Goal: Task Accomplishment & Management: Use online tool/utility

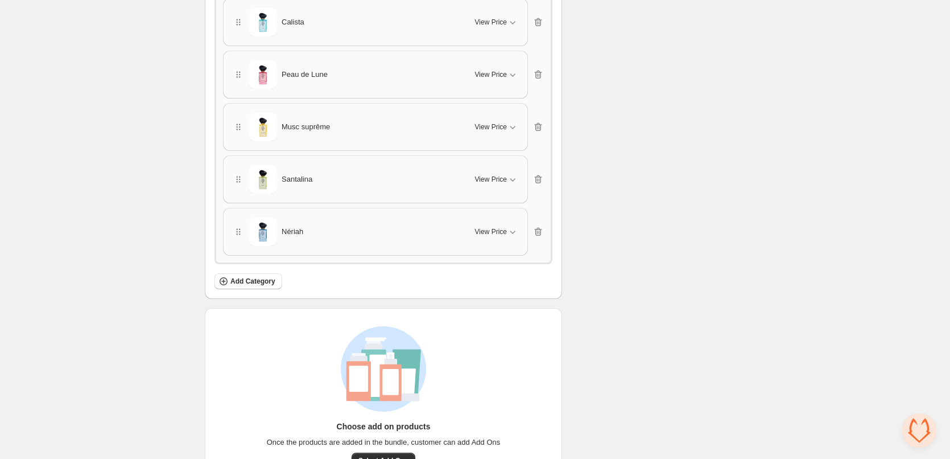
scroll to position [1660, 0]
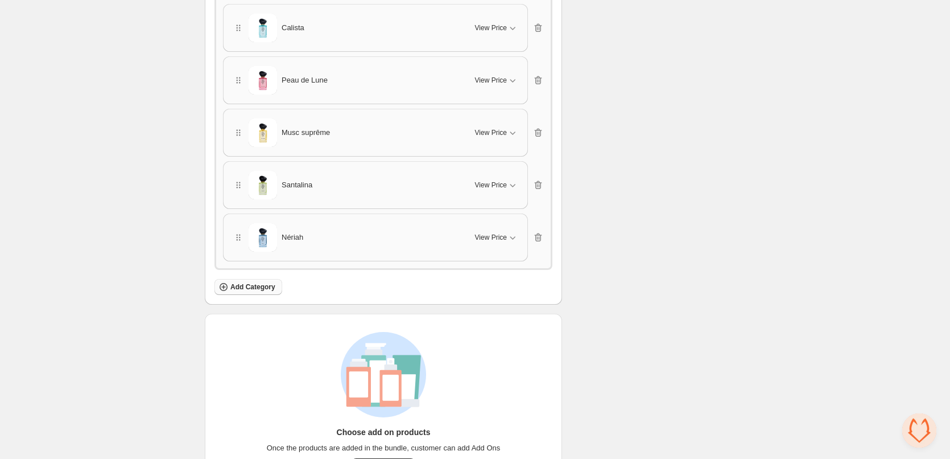
click at [279, 280] on button "Add Category" at bounding box center [248, 287] width 68 height 16
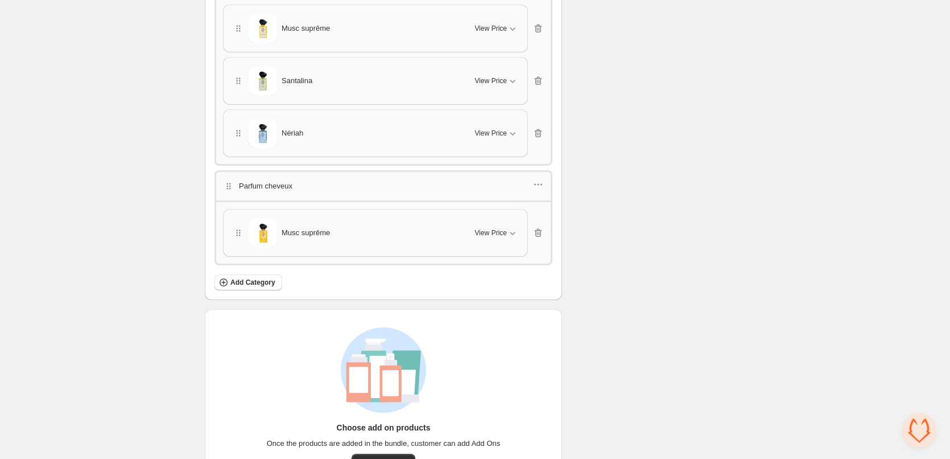
scroll to position [1774, 0]
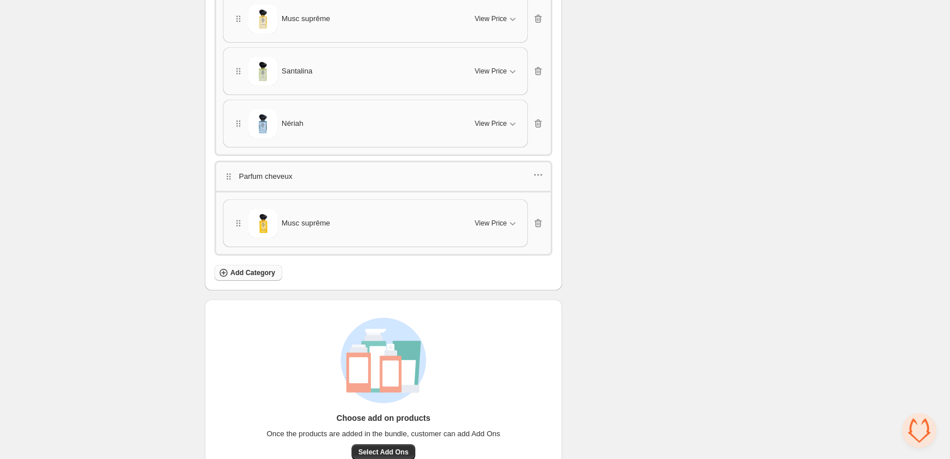
click at [256, 271] on span "Add Category" at bounding box center [252, 272] width 45 height 9
click at [536, 171] on icon "button" at bounding box center [538, 174] width 11 height 11
click at [534, 214] on span "Edit products" at bounding box center [545, 213] width 61 height 11
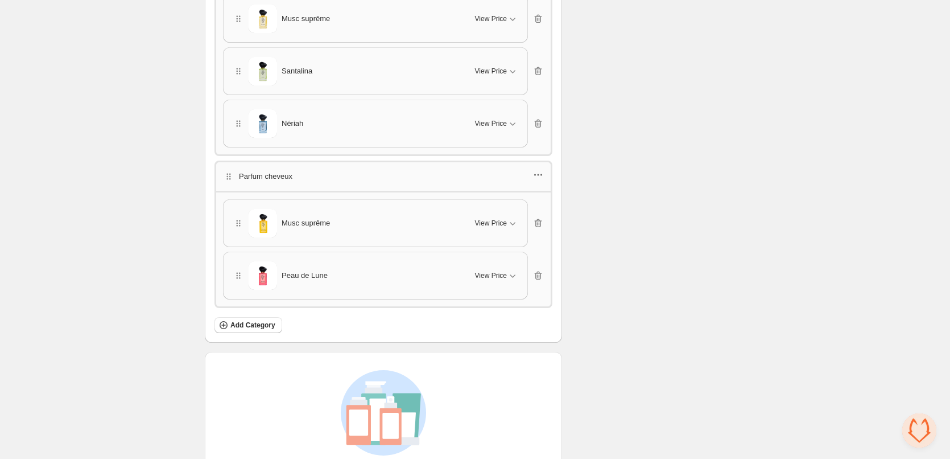
click at [536, 171] on icon "button" at bounding box center [538, 174] width 11 height 11
click at [519, 213] on span "Edit products" at bounding box center [545, 213] width 61 height 11
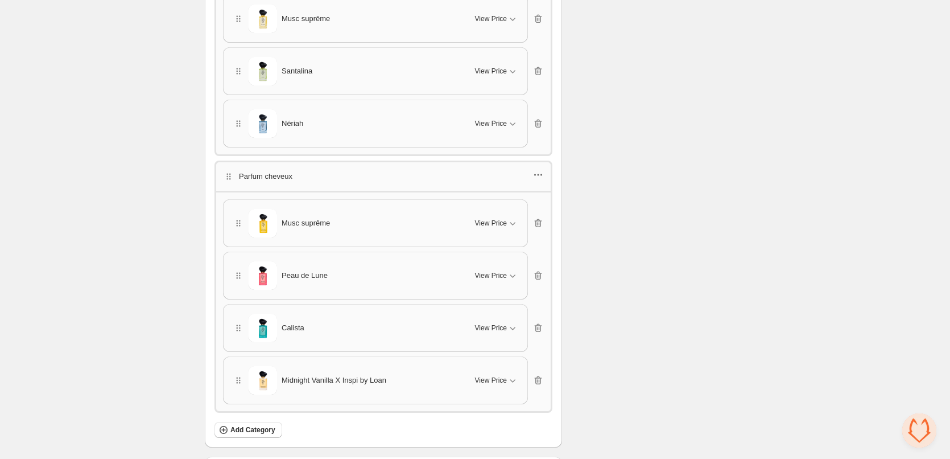
click at [540, 174] on icon "button" at bounding box center [538, 174] width 11 height 11
click at [525, 214] on span "Edit products" at bounding box center [545, 213] width 61 height 11
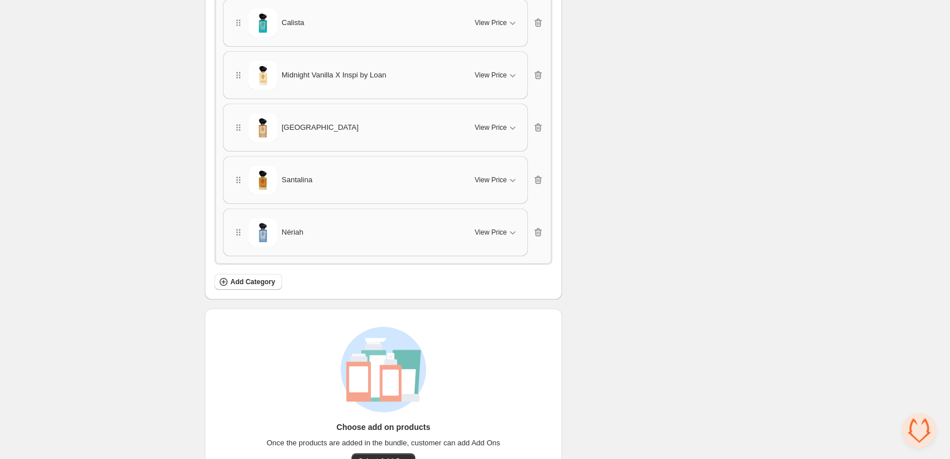
scroll to position [2115, 0]
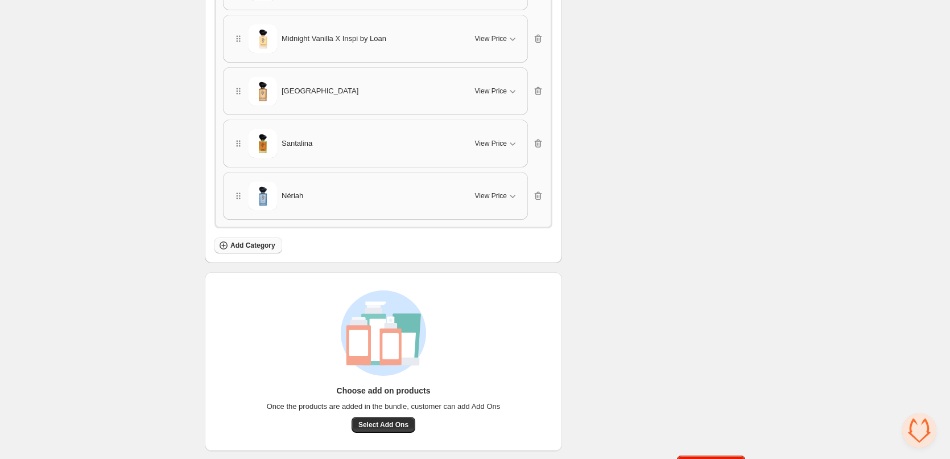
click at [255, 243] on span "Add Category" at bounding box center [252, 245] width 45 height 9
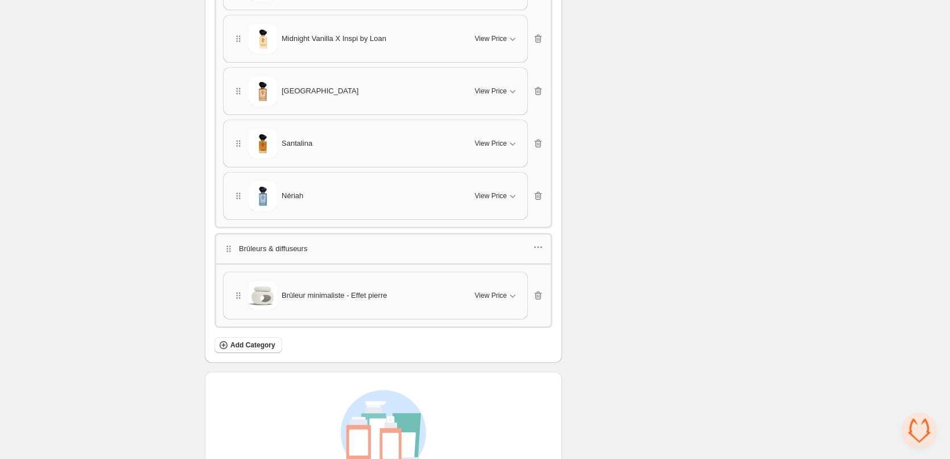
click at [529, 254] on div "Brûleurs & diffuseurs" at bounding box center [383, 248] width 338 height 30
click at [538, 247] on icon "button" at bounding box center [538, 246] width 11 height 11
click at [532, 281] on span "Edit products" at bounding box center [545, 285] width 61 height 11
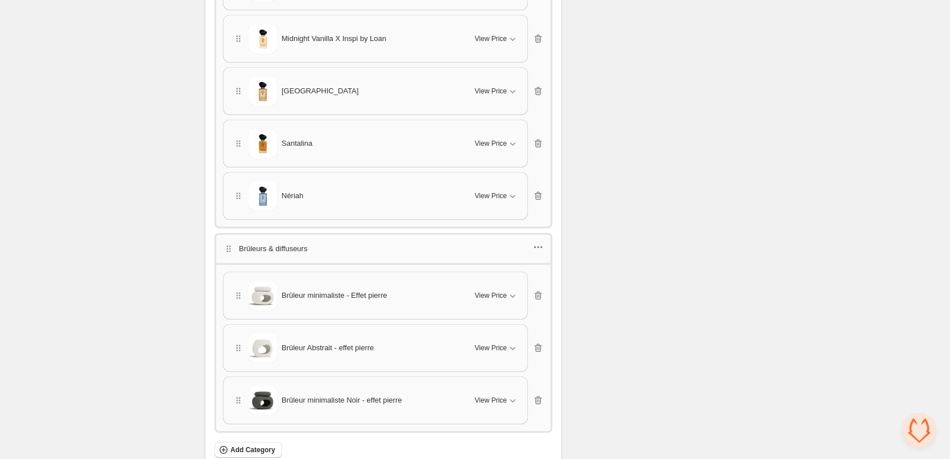
click at [536, 246] on icon "button" at bounding box center [538, 246] width 11 height 11
click at [526, 288] on span "Edit products" at bounding box center [545, 285] width 61 height 11
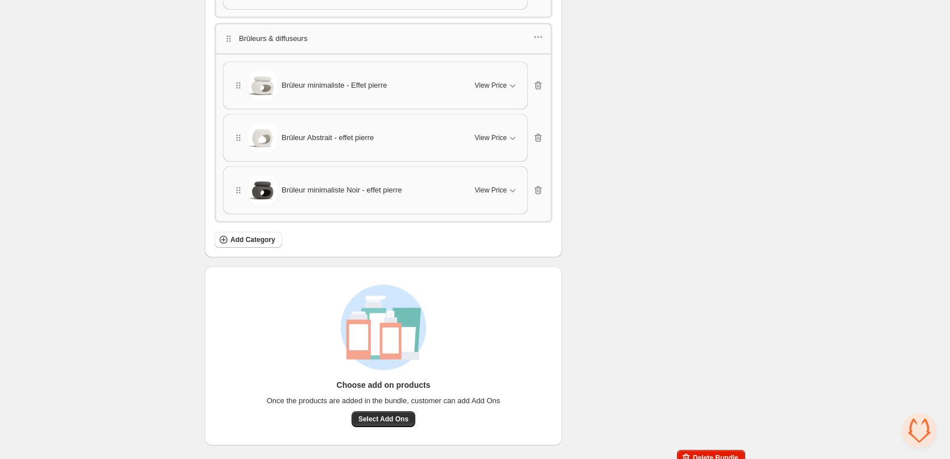
scroll to position [2334, 0]
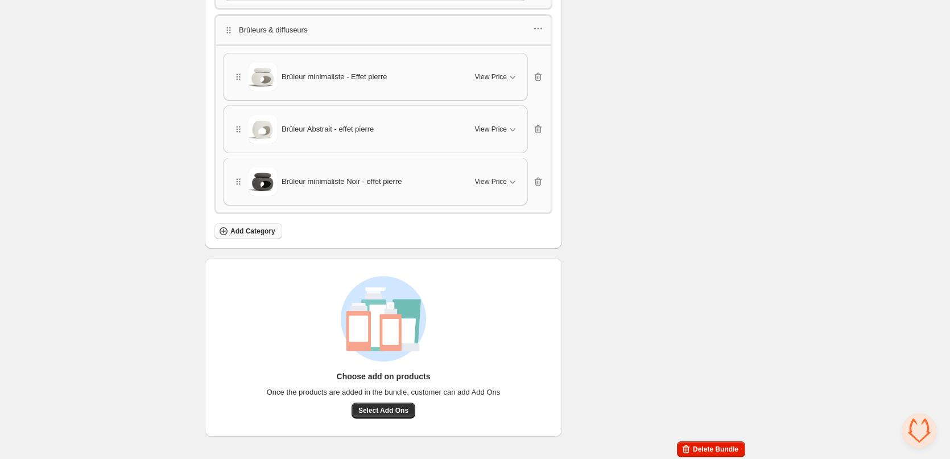
click at [248, 226] on span "Add Category" at bounding box center [252, 230] width 45 height 9
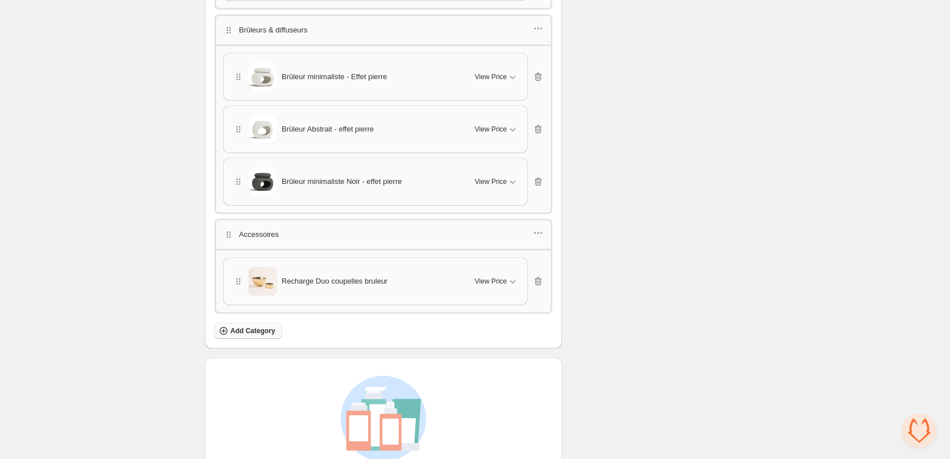
click at [261, 327] on span "Add Category" at bounding box center [252, 330] width 45 height 9
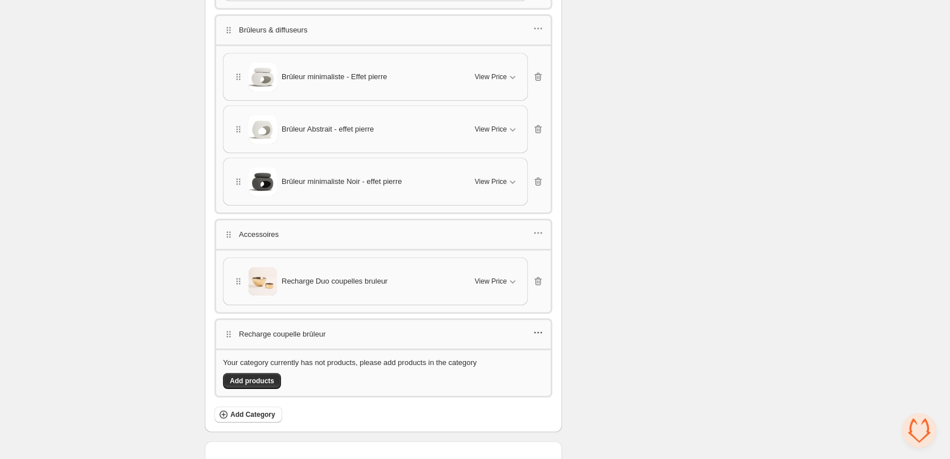
click at [543, 327] on icon "button" at bounding box center [538, 332] width 11 height 11
click at [516, 408] on span "Delete category" at bounding box center [545, 408] width 61 height 11
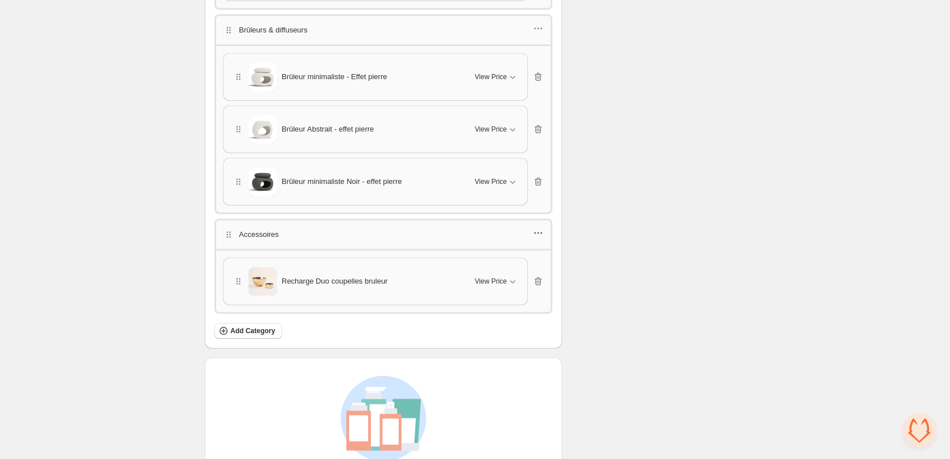
click at [539, 227] on icon "button" at bounding box center [538, 232] width 11 height 11
click at [527, 274] on span "Edit products" at bounding box center [545, 270] width 61 height 11
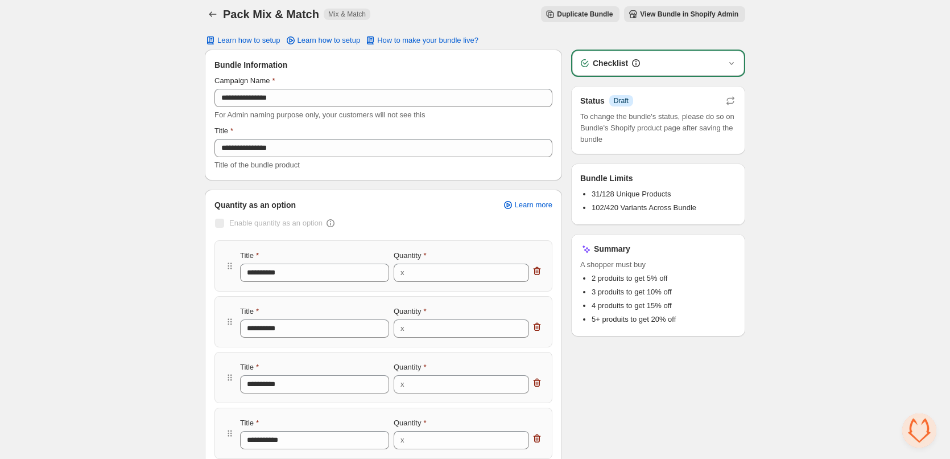
scroll to position [0, 0]
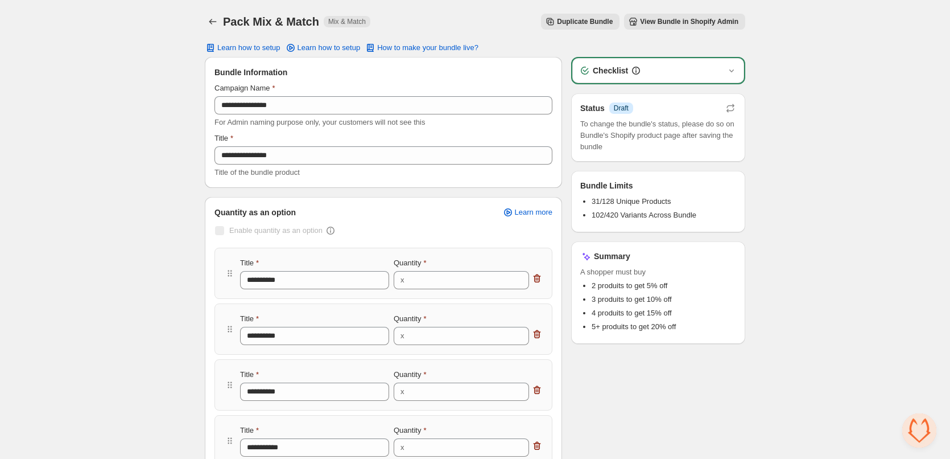
click at [654, 21] on span "View Bundle in Shopify Admin" at bounding box center [689, 21] width 98 height 9
